Goal: Browse casually

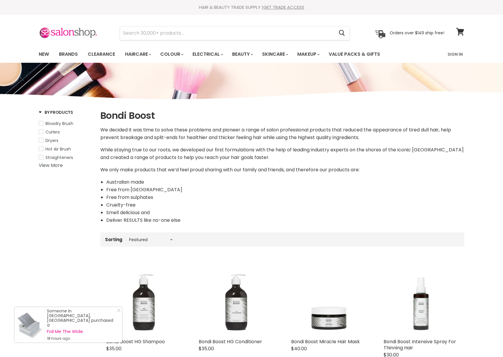
select select "manual"
click at [81, 31] on img at bounding box center [68, 33] width 59 height 12
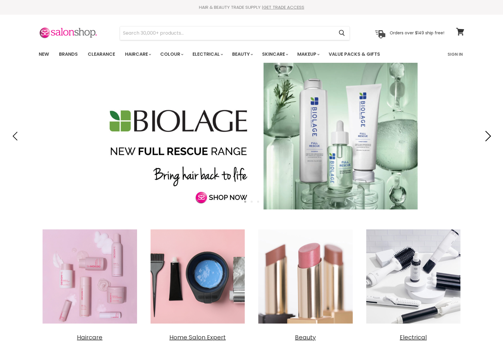
click at [487, 135] on icon "Next" at bounding box center [487, 136] width 11 height 11
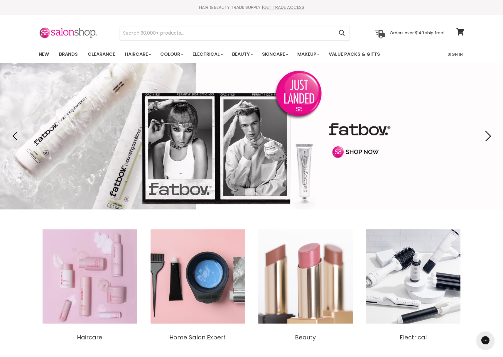
click at [487, 135] on icon "Next" at bounding box center [487, 136] width 11 height 11
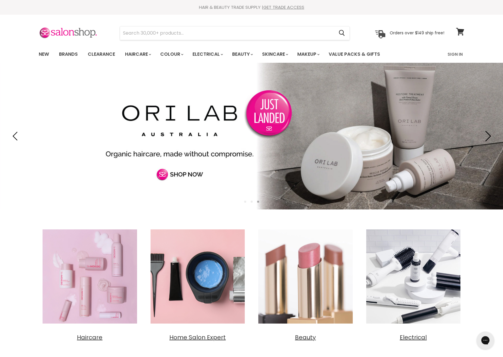
click at [487, 135] on icon "Next" at bounding box center [487, 136] width 11 height 11
